Goal: Check status: Check status

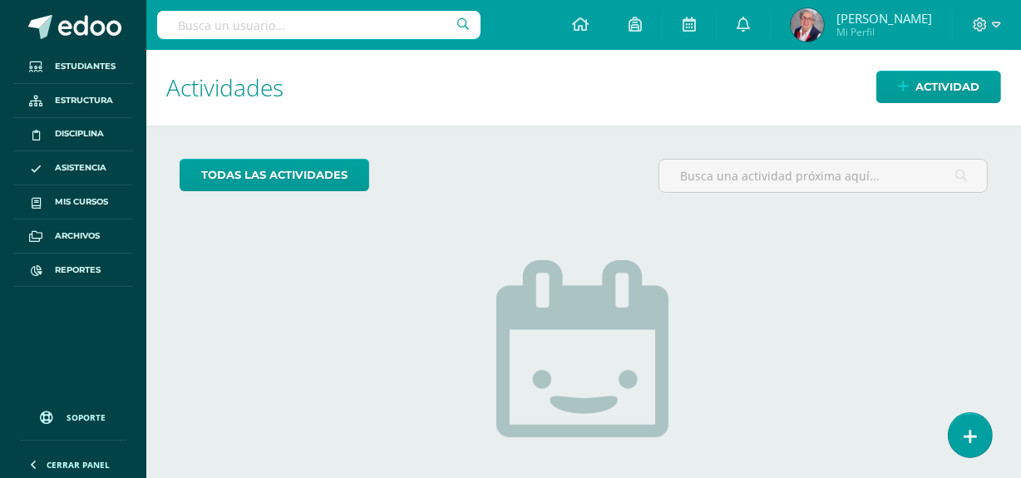
click at [196, 24] on input "text" at bounding box center [318, 25] width 323 height 28
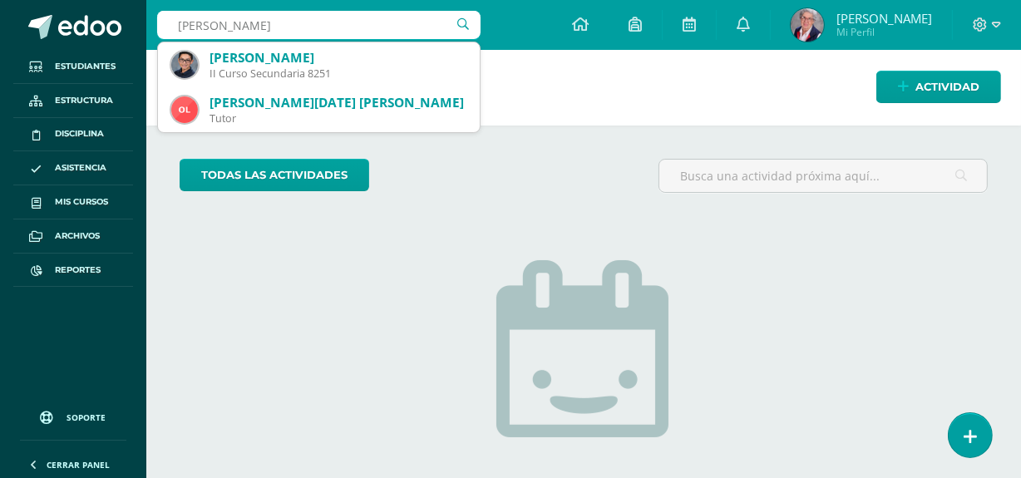
type input "rodrigo quiñonez"
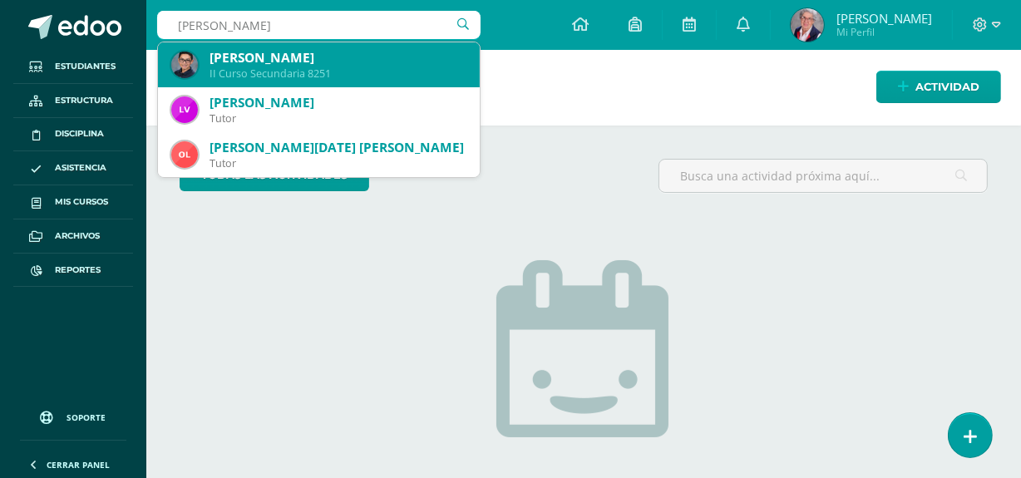
click at [249, 73] on div "II Curso Secundaria 8251" at bounding box center [337, 73] width 257 height 14
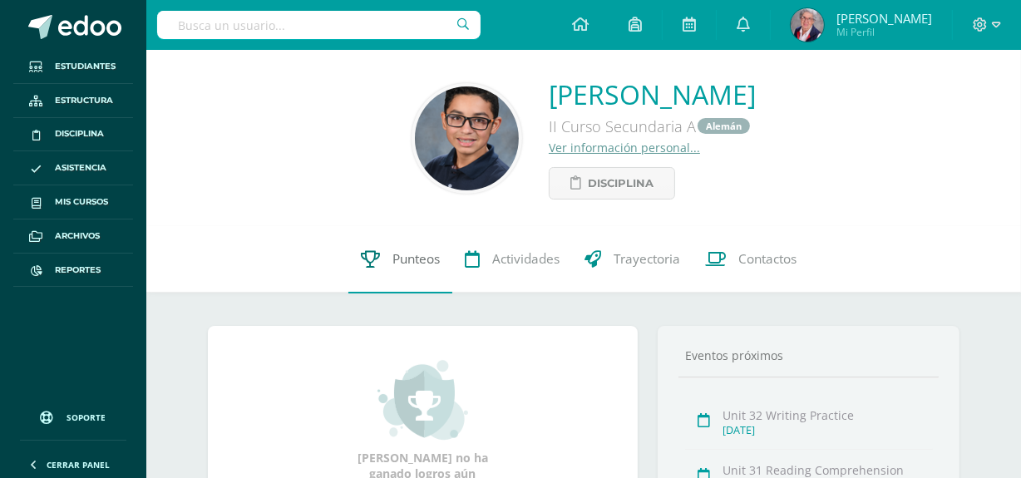
click at [421, 256] on span "Punteos" at bounding box center [415, 259] width 47 height 17
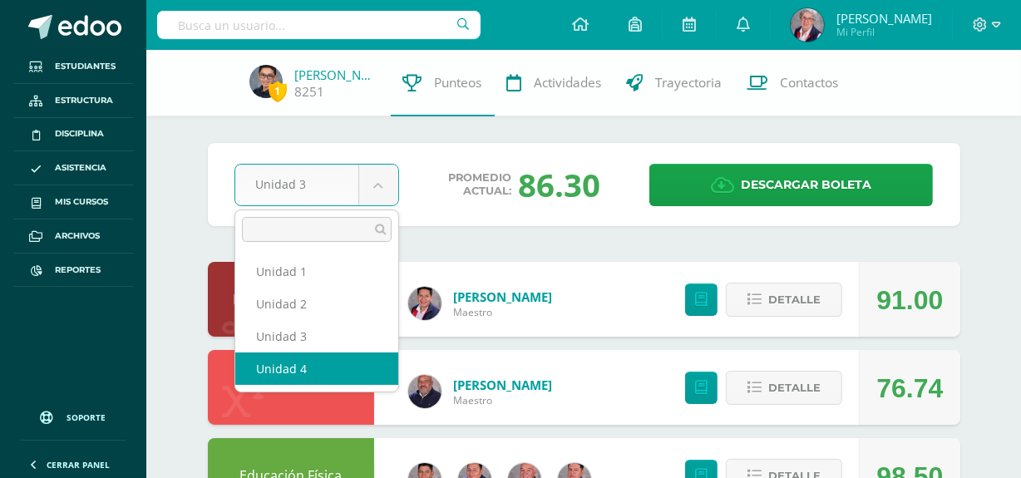
select select "Unidad 4"
